Goal: Transaction & Acquisition: Book appointment/travel/reservation

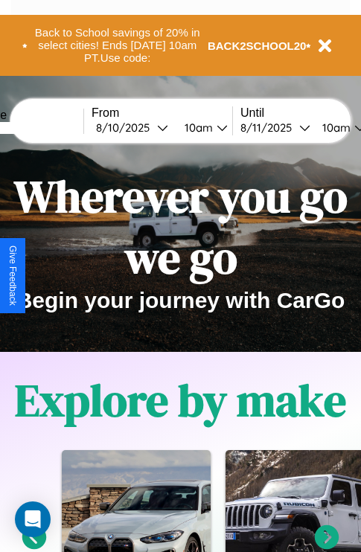
scroll to position [229, 0]
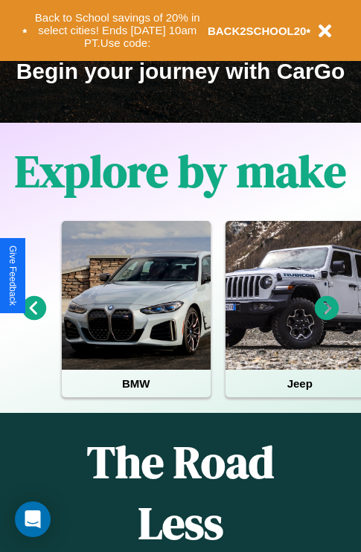
click at [327, 319] on icon at bounding box center [327, 308] width 25 height 25
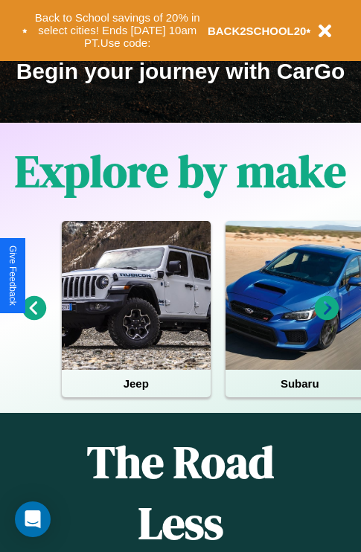
click at [327, 319] on icon at bounding box center [327, 308] width 25 height 25
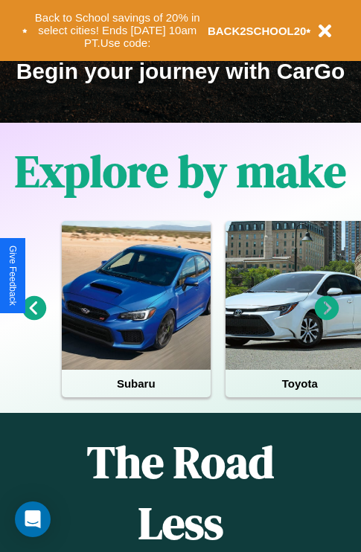
click at [34, 319] on icon at bounding box center [34, 308] width 25 height 25
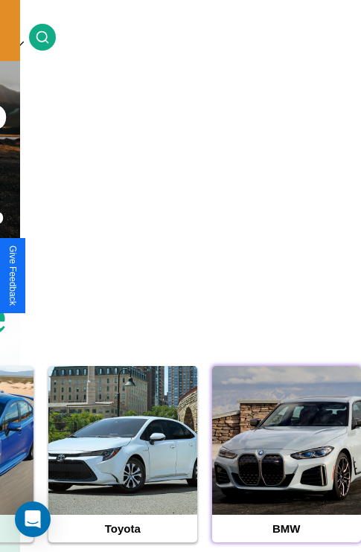
click at [286, 464] on div at bounding box center [286, 440] width 149 height 149
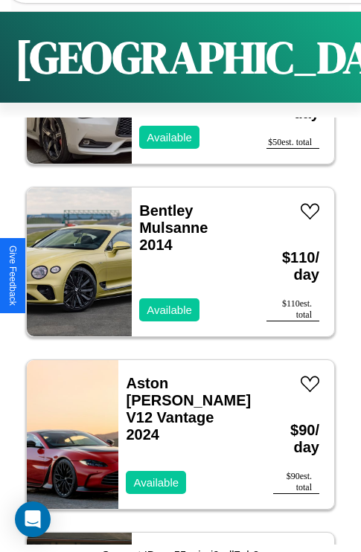
scroll to position [3165, 0]
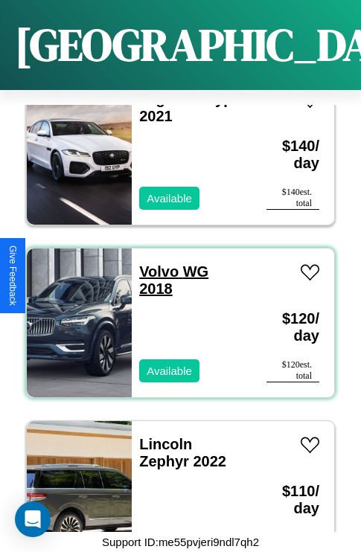
click at [154, 264] on link "Volvo WG 2018" at bounding box center [173, 281] width 69 height 34
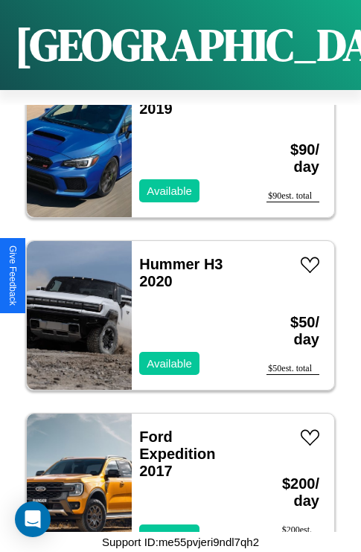
scroll to position [1438, 0]
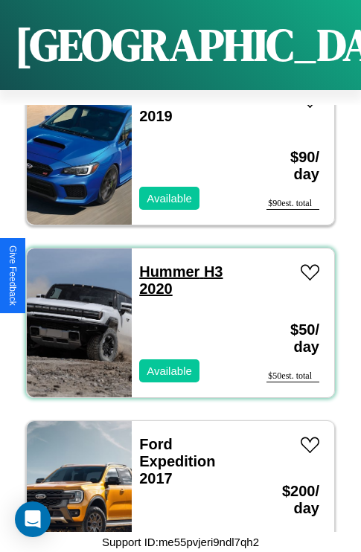
click at [165, 264] on link "Hummer H3 2020" at bounding box center [180, 281] width 83 height 34
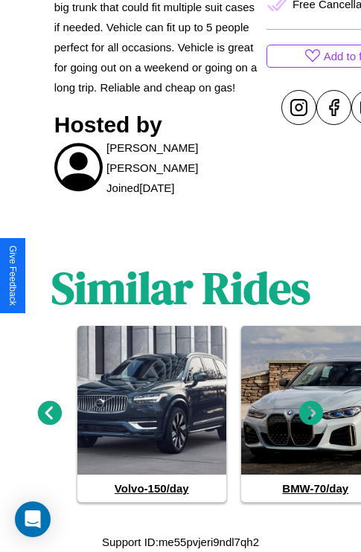
scroll to position [651, 0]
click at [49, 414] on icon at bounding box center [50, 413] width 25 height 25
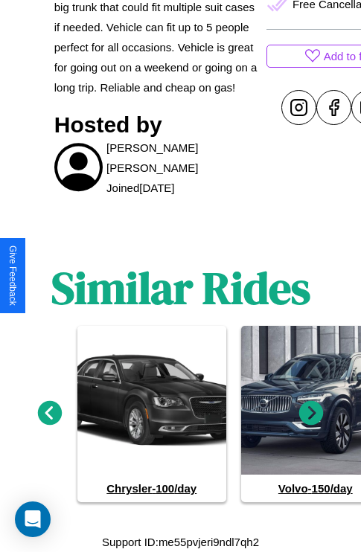
click at [311, 414] on icon at bounding box center [311, 413] width 25 height 25
